Goal: Task Accomplishment & Management: Manage account settings

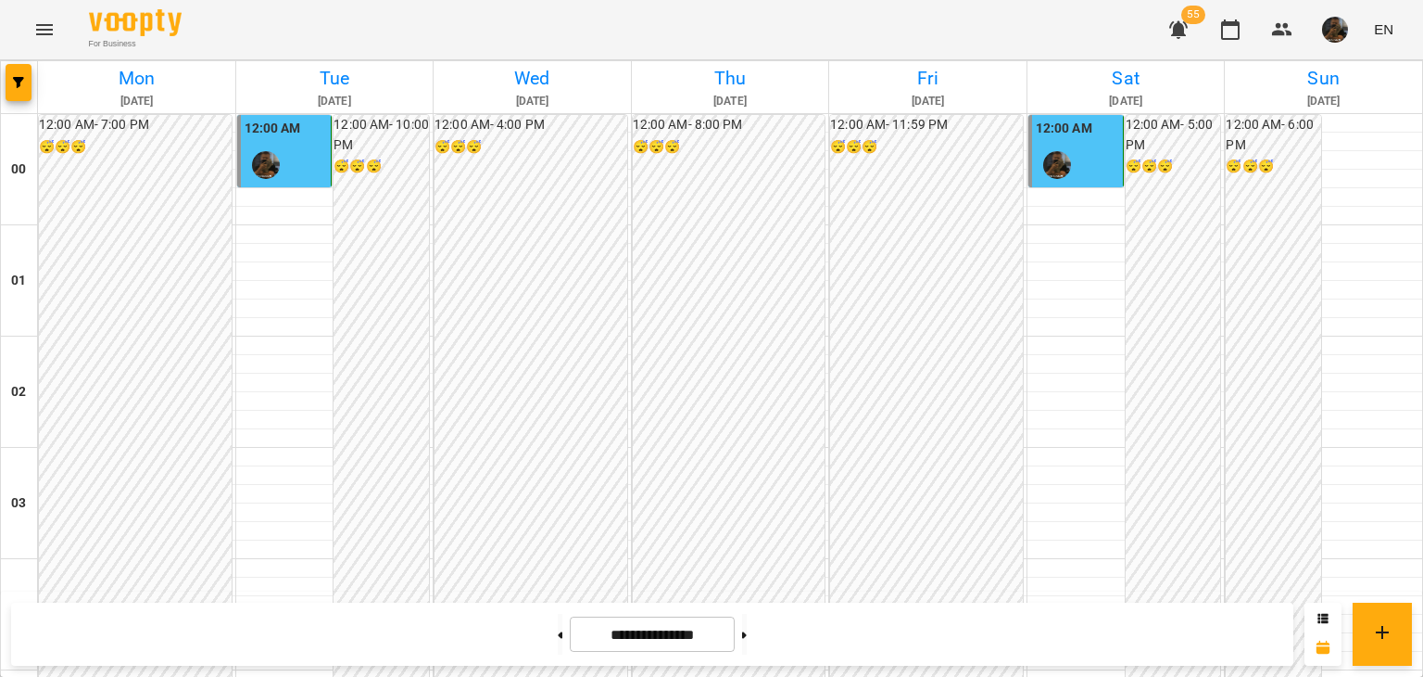
scroll to position [1819, 0]
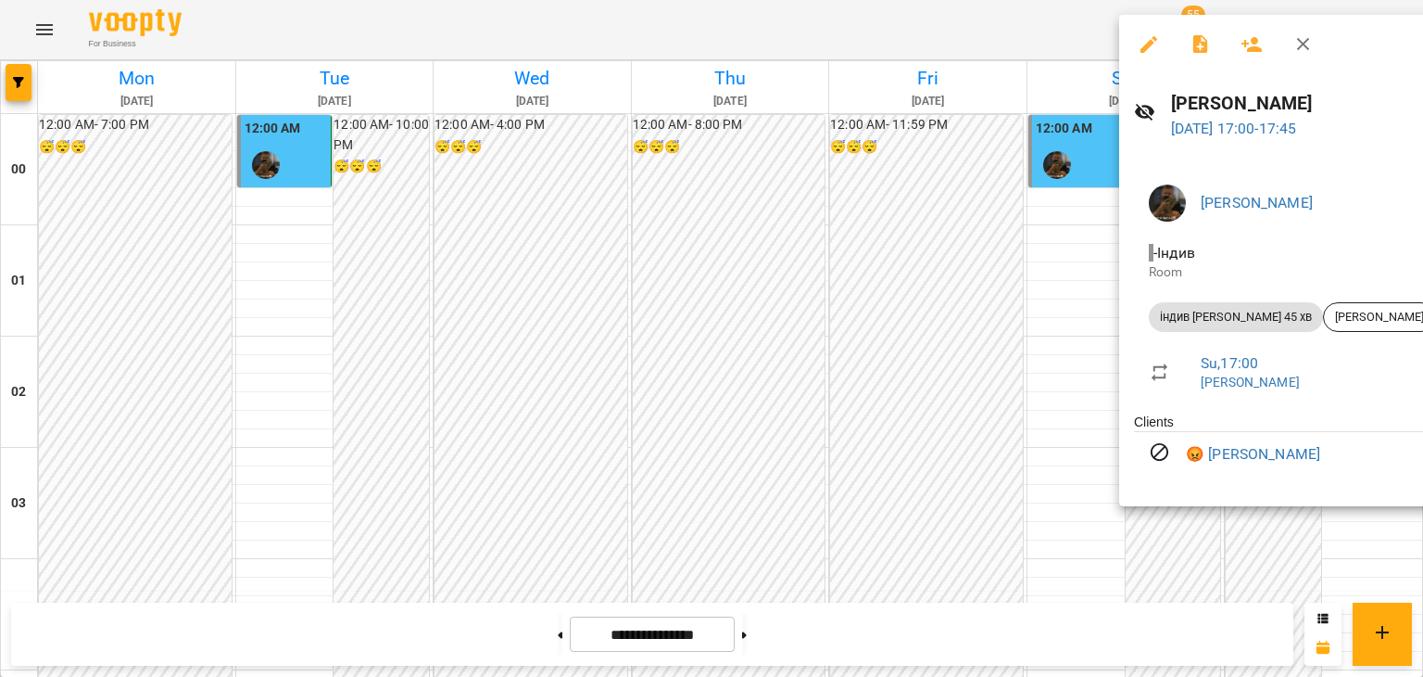
click at [1080, 386] on div at bounding box center [711, 338] width 1423 height 677
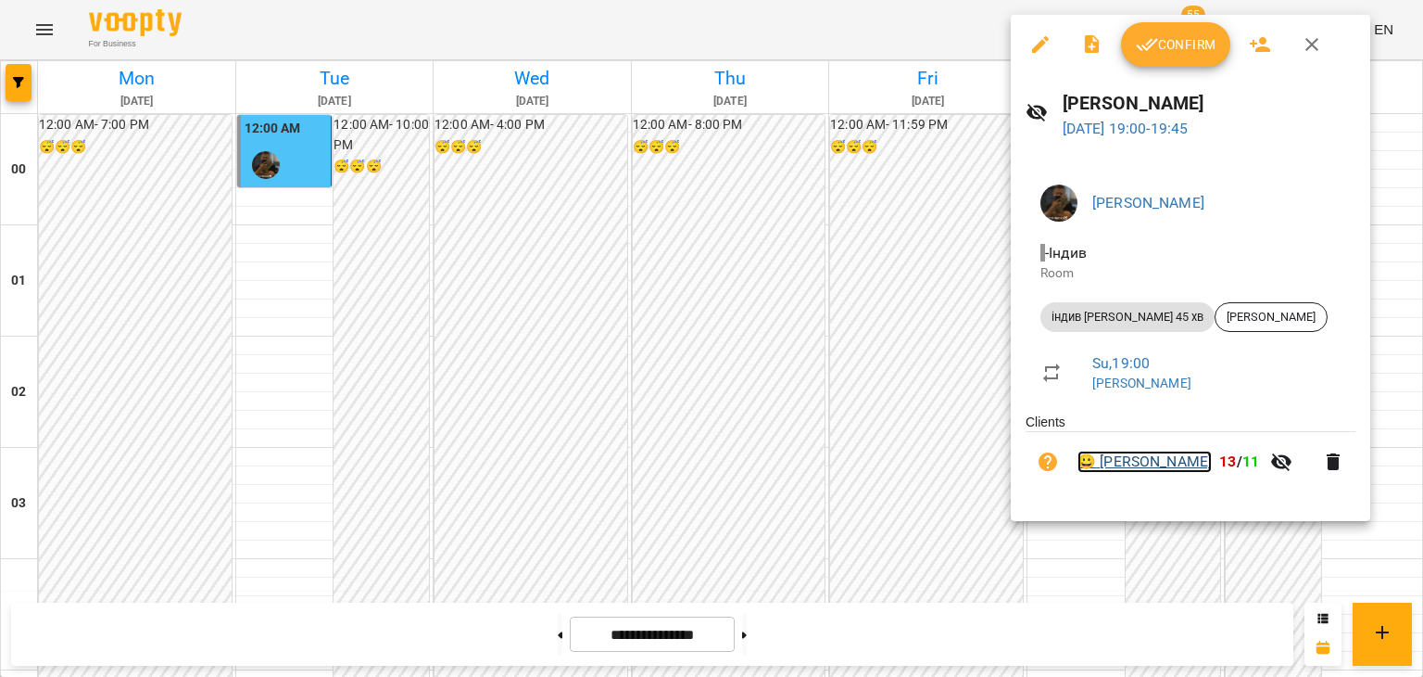
click at [1147, 458] on link "😀 [PERSON_NAME]" at bounding box center [1145, 461] width 134 height 22
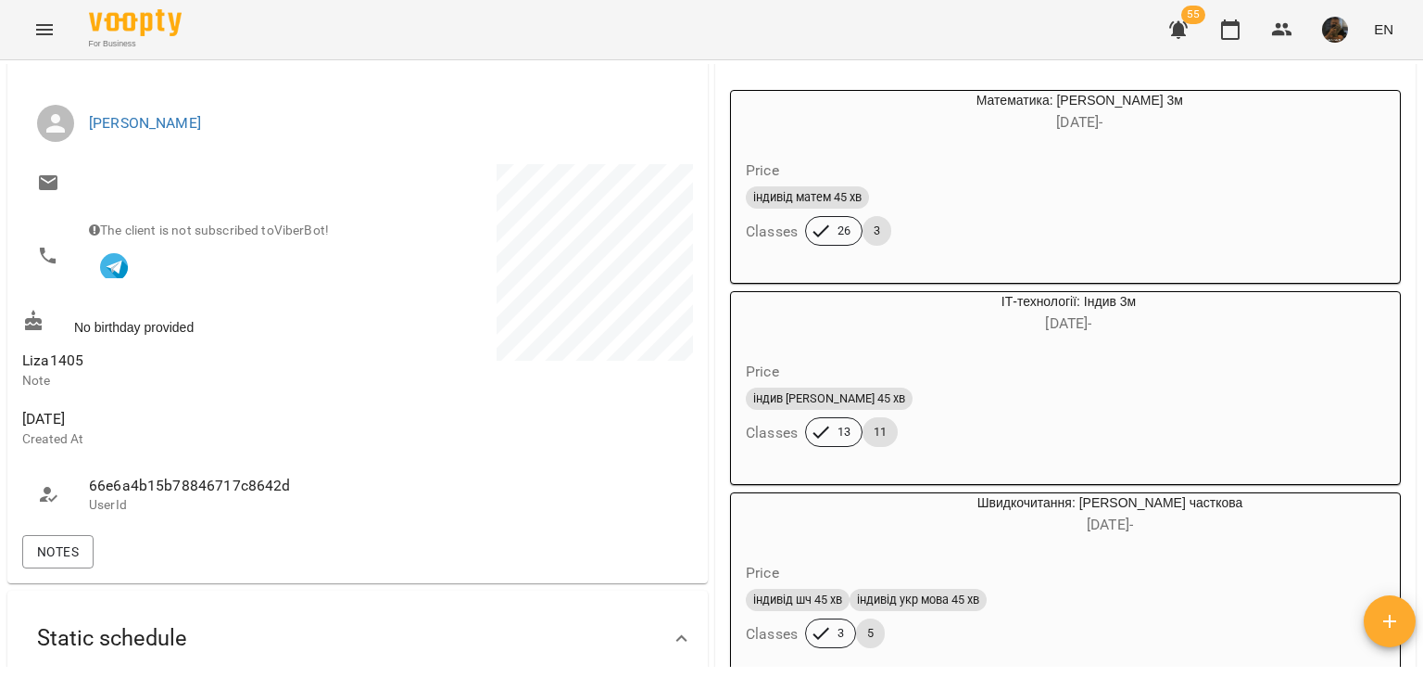
scroll to position [371, 0]
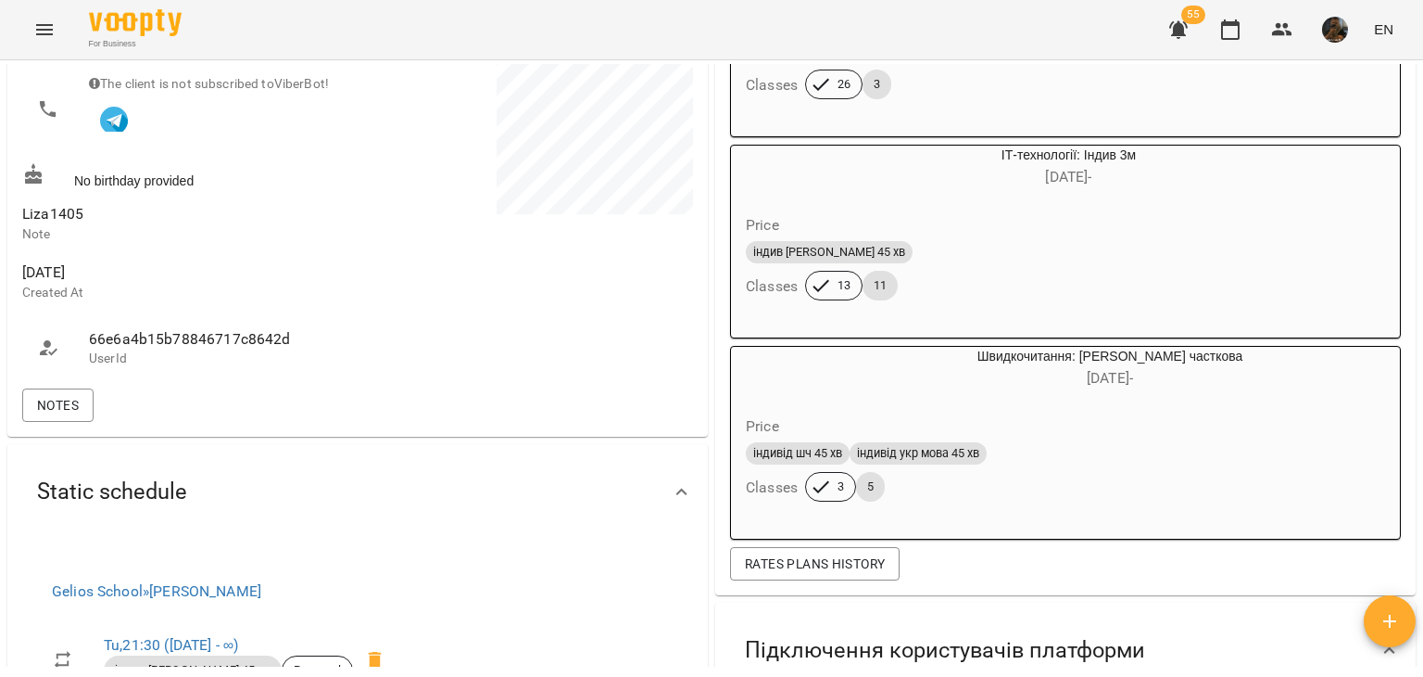
click at [868, 260] on div "індив [PERSON_NAME] 45 хв" at bounding box center [1024, 252] width 557 height 22
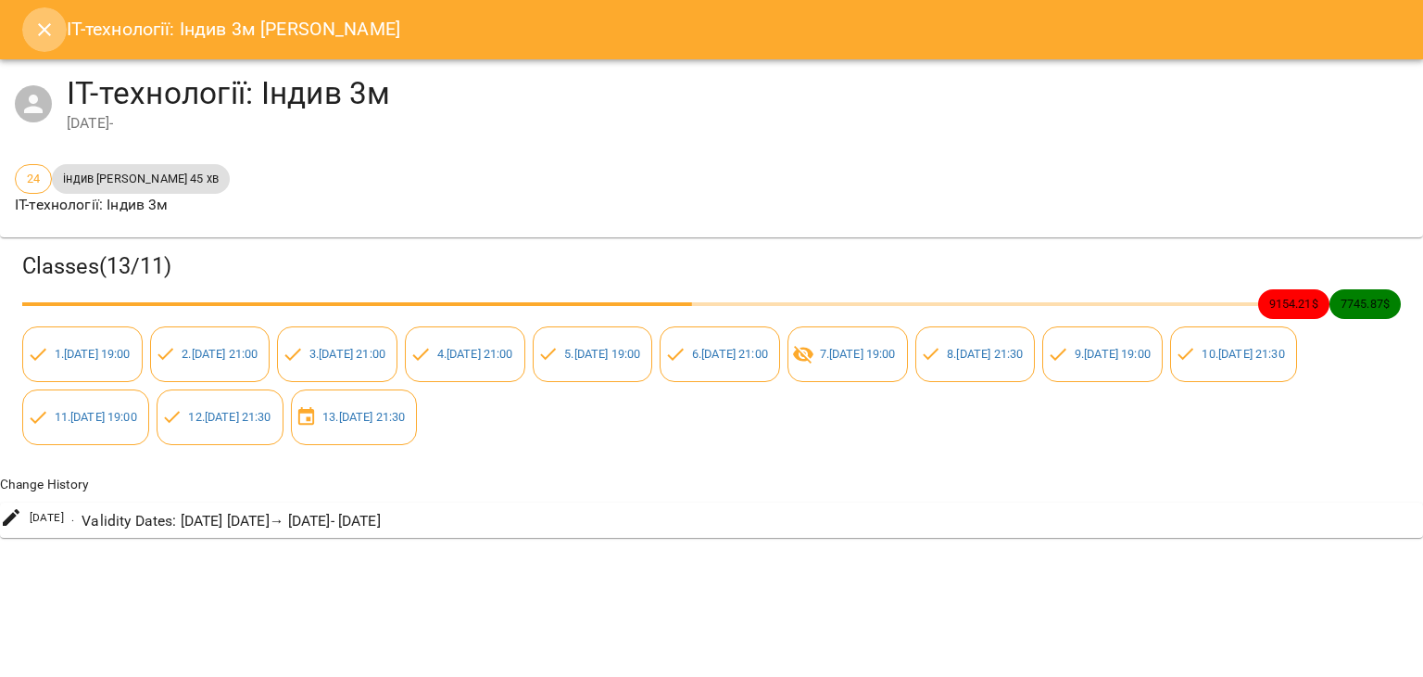
click at [33, 25] on icon "Close" at bounding box center [44, 30] width 22 height 22
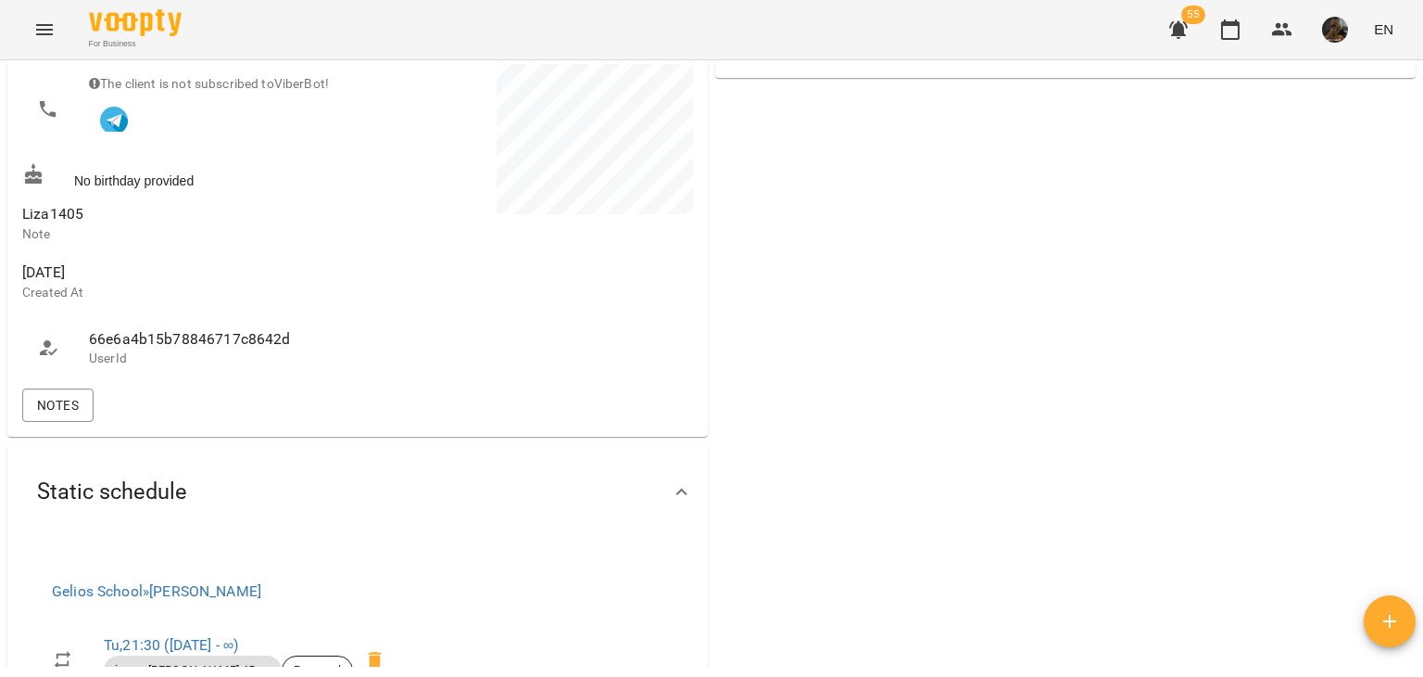
scroll to position [0, 0]
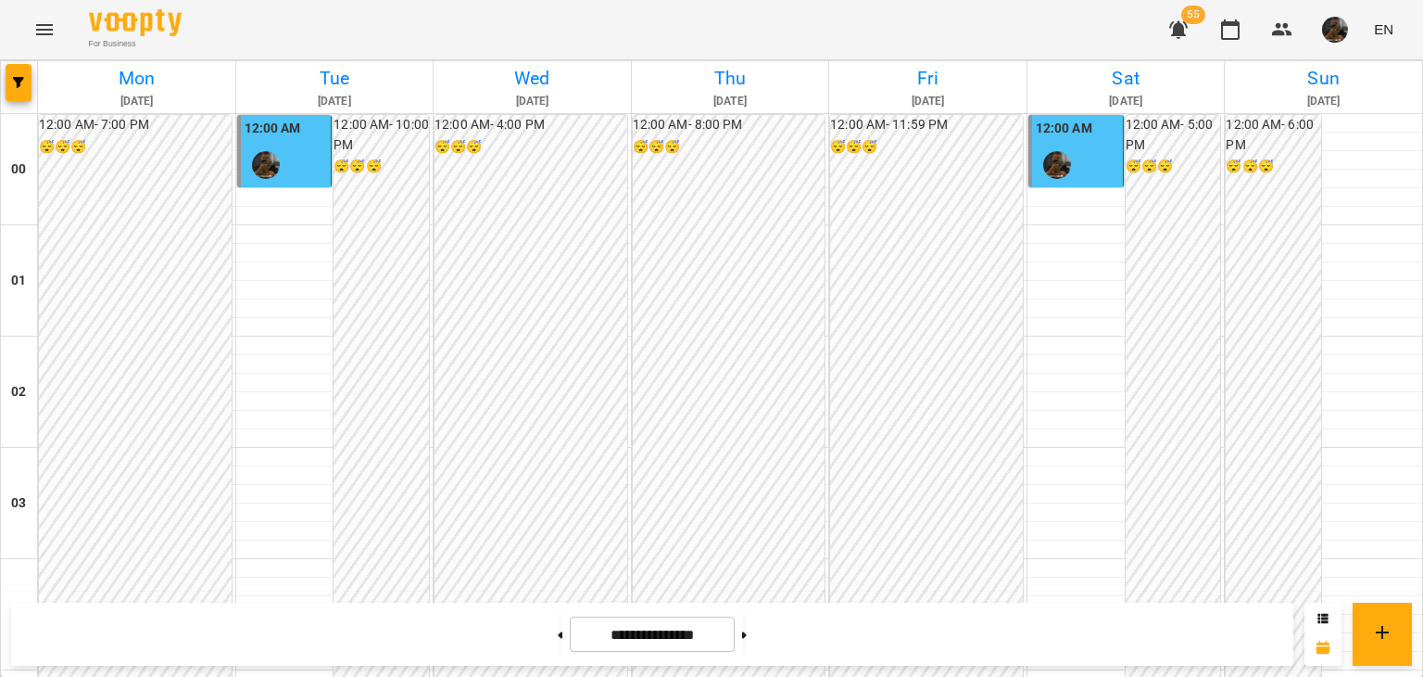
scroll to position [1819, 0]
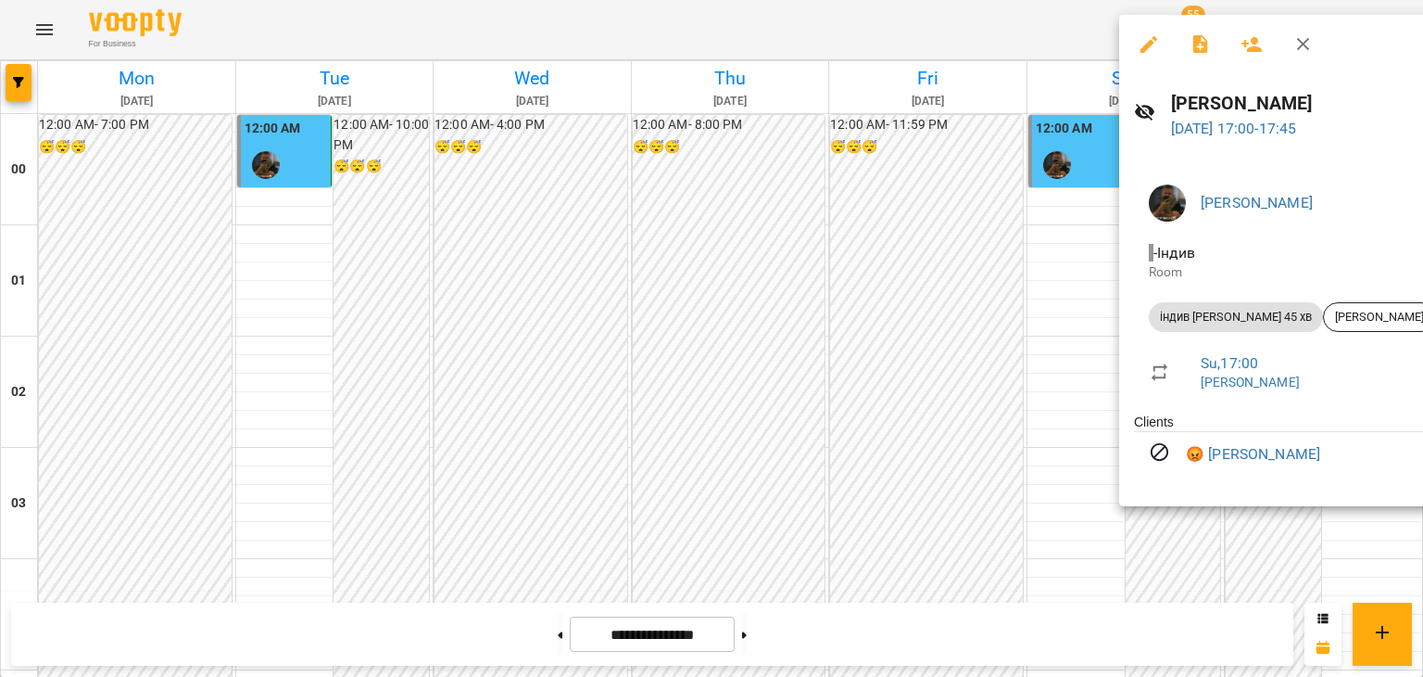
click at [971, 412] on div at bounding box center [711, 338] width 1423 height 677
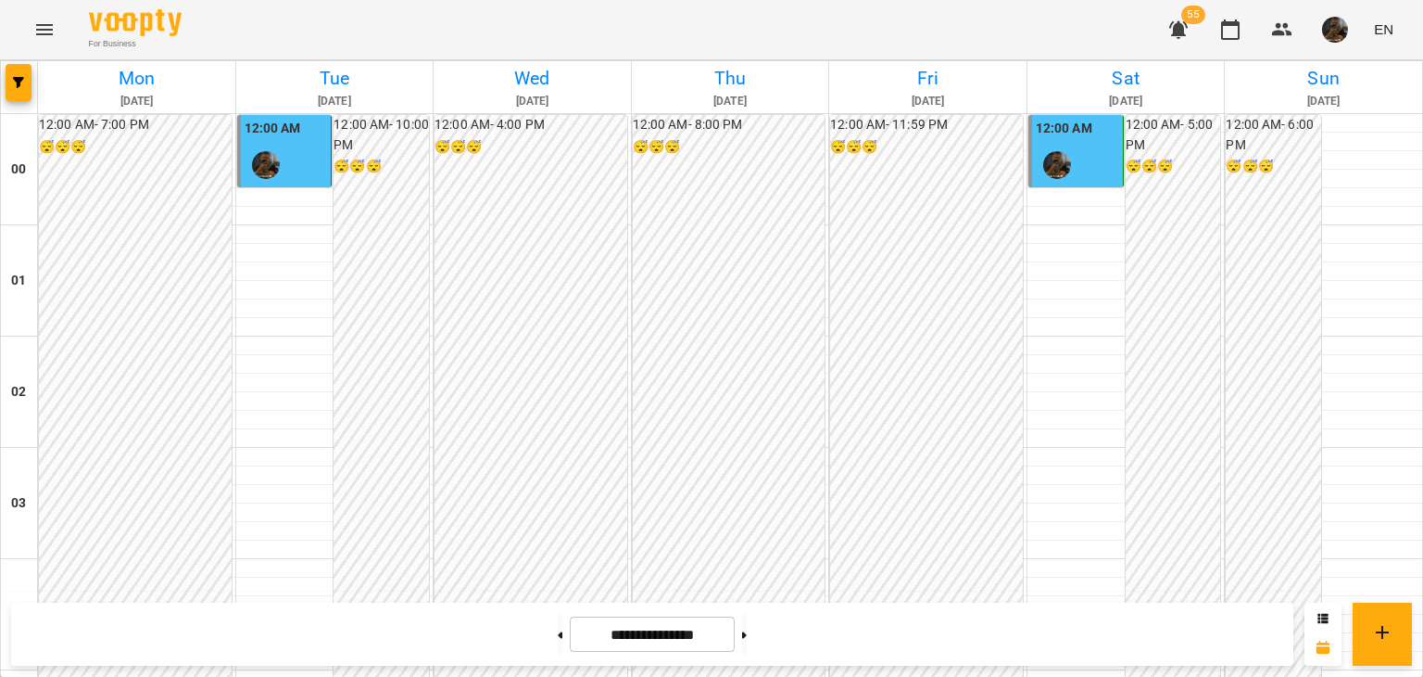
scroll to position [2097, 0]
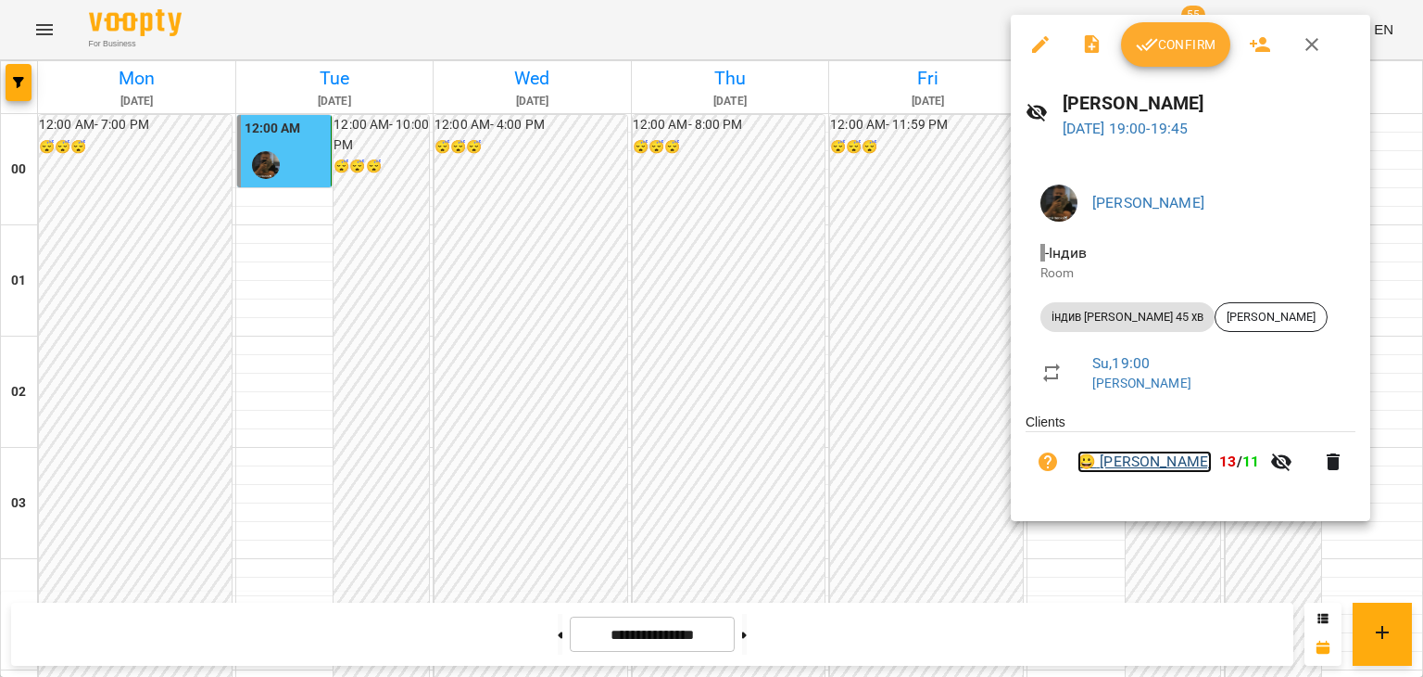
click at [1212, 473] on link "😀 [PERSON_NAME]" at bounding box center [1145, 461] width 134 height 22
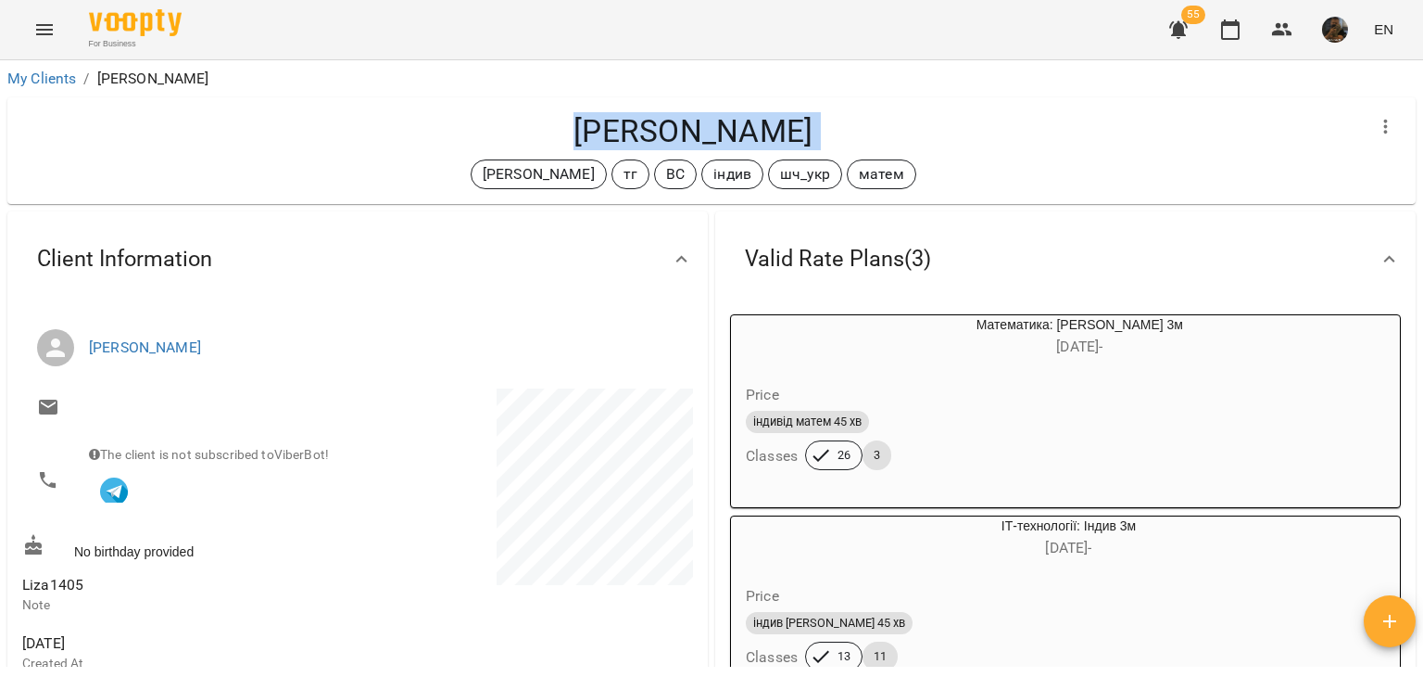
drag, startPoint x: 512, startPoint y: 131, endPoint x: 991, endPoint y: 142, distance: 479.2
click at [945, 149] on div "[PERSON_NAME] [PERSON_NAME] тг ВС індив шч_укр матем" at bounding box center [693, 150] width 1342 height 77
copy div "[PERSON_NAME] [PERSON_NAME] тг ВС індив шч_укр матем Valid Rate Plans ( 3 ) Мат…"
